Goal: Information Seeking & Learning: Learn about a topic

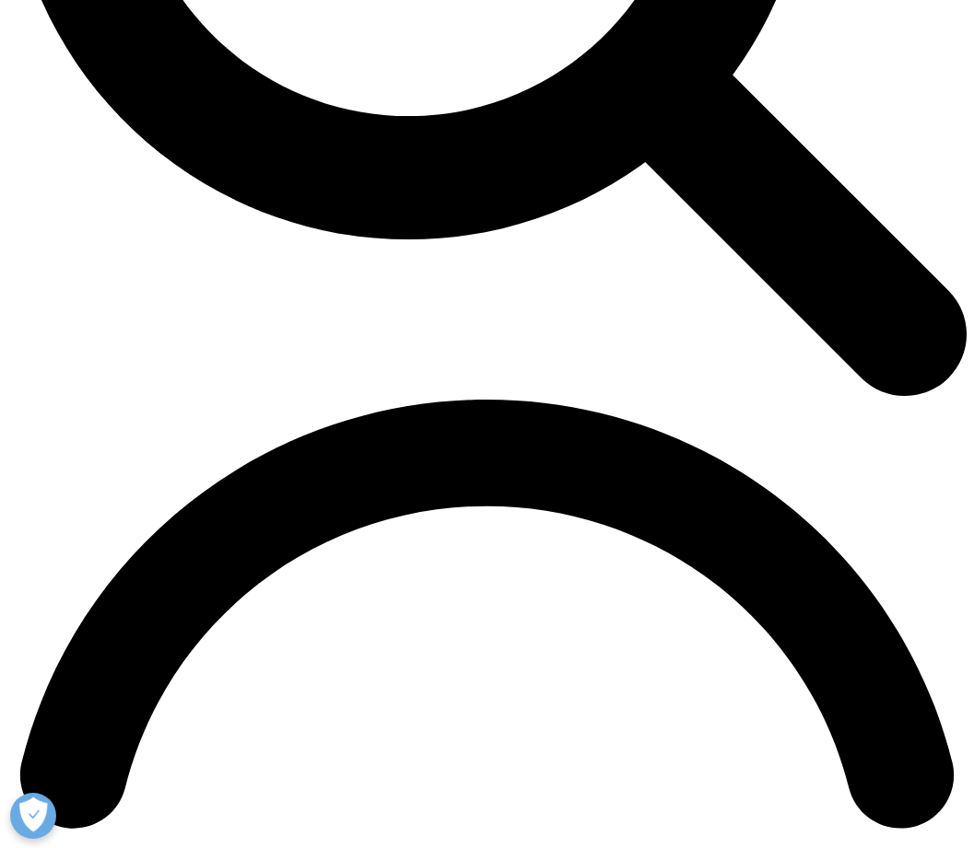
scroll to position [1566, 0]
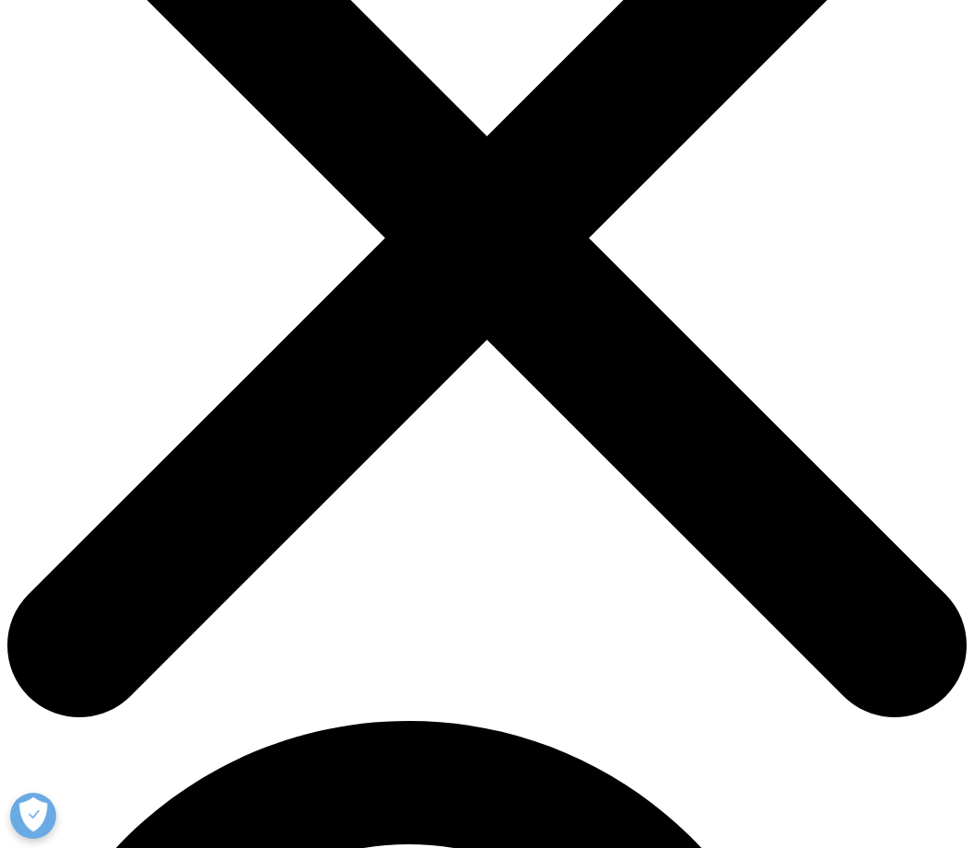
scroll to position [461, 0]
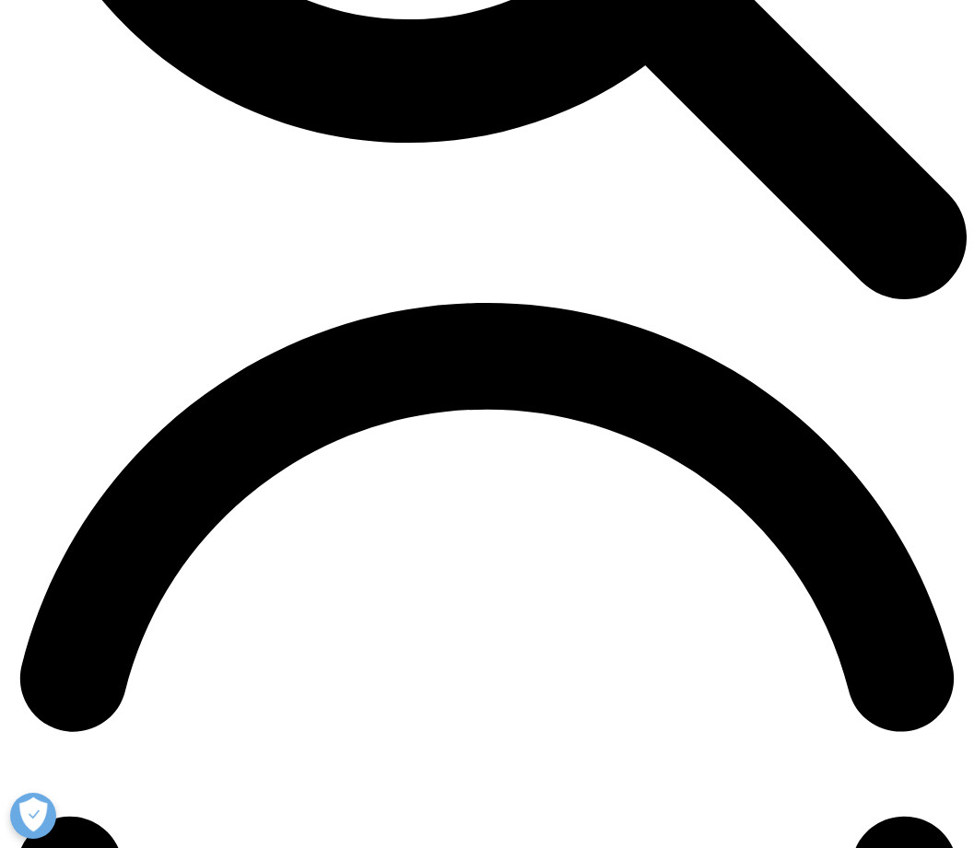
scroll to position [1566, 0]
